Goal: Register for event/course

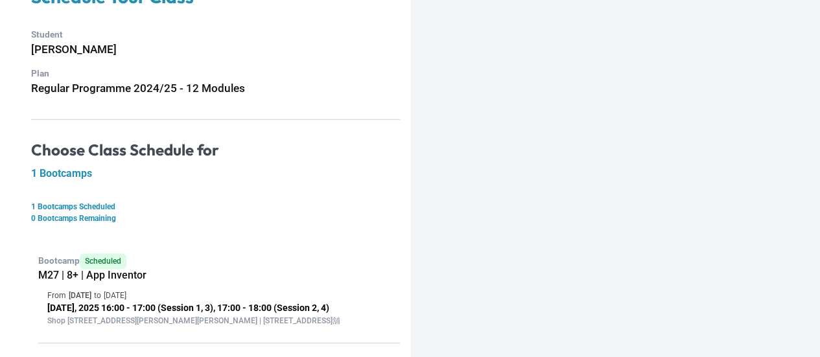
scroll to position [119, 0]
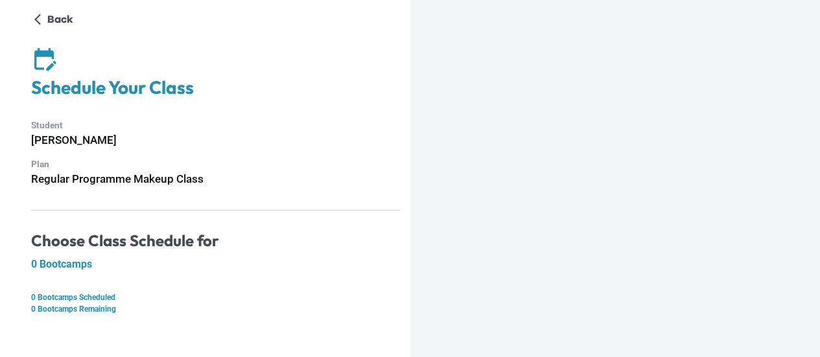
scroll to position [8, 0]
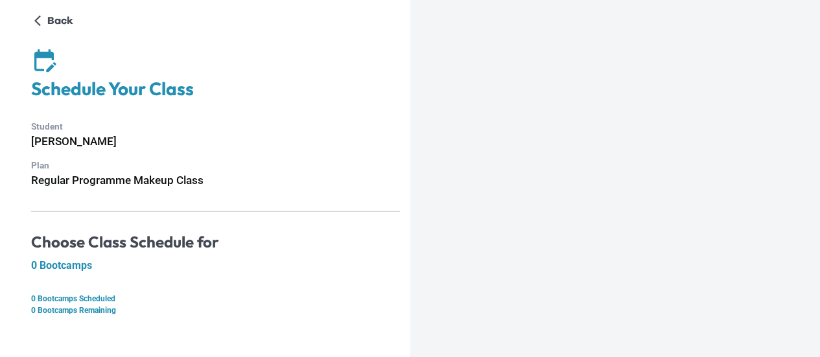
scroll to position [8, 0]
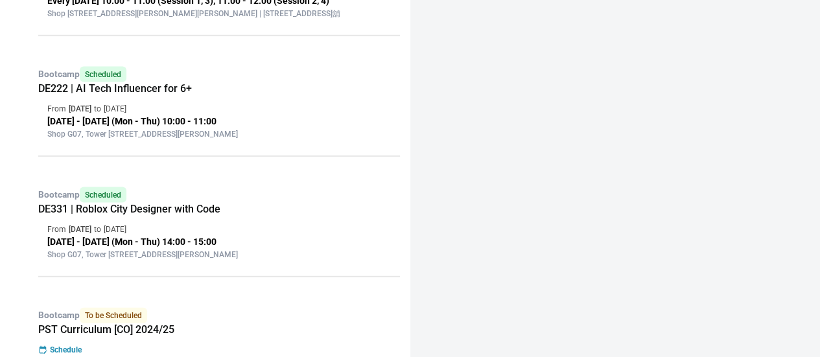
scroll to position [1241, 0]
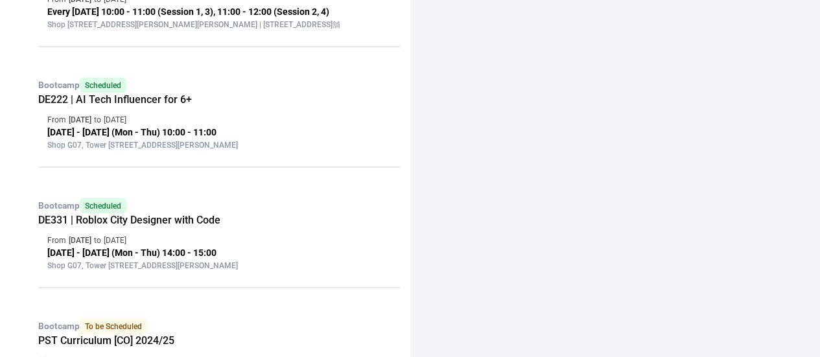
click at [453, 296] on div at bounding box center [615, 178] width 410 height 357
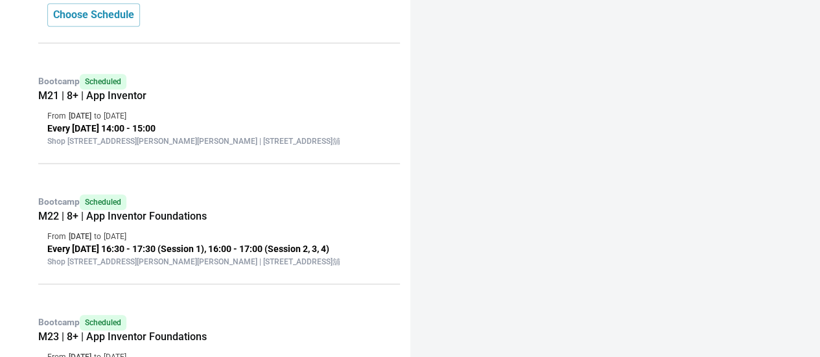
scroll to position [456, 0]
